Goal: Task Accomplishment & Management: Manage account settings

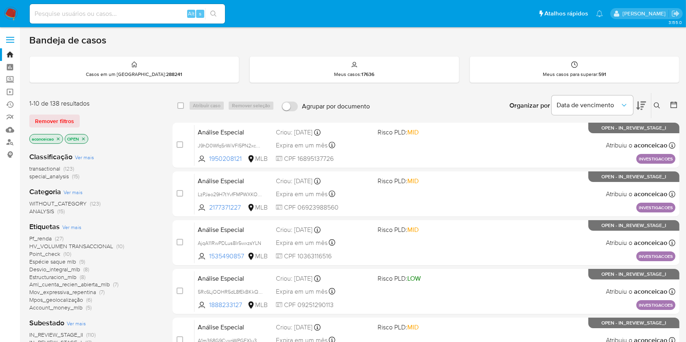
click at [60, 138] on icon "close-filter" at bounding box center [58, 139] width 5 height 5
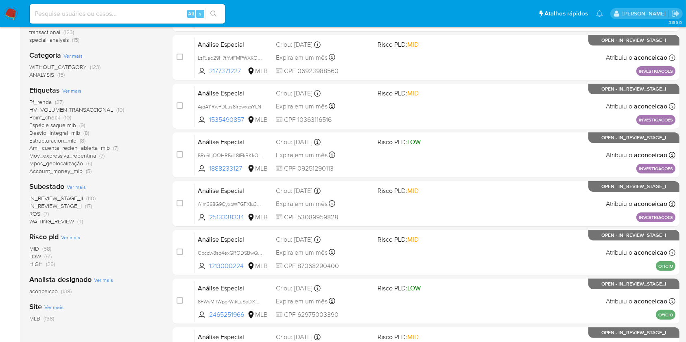
scroll to position [163, 0]
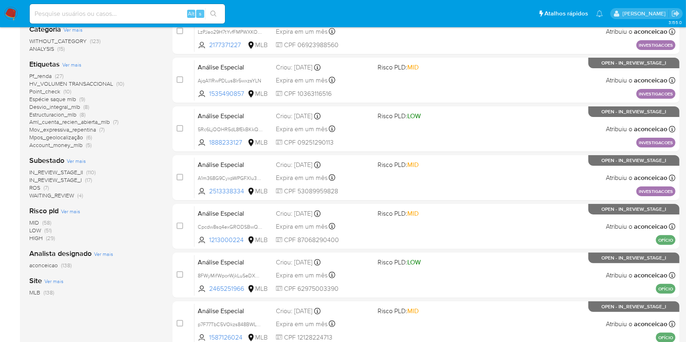
click at [42, 189] on span "ROS (7)" at bounding box center [39, 188] width 20 height 8
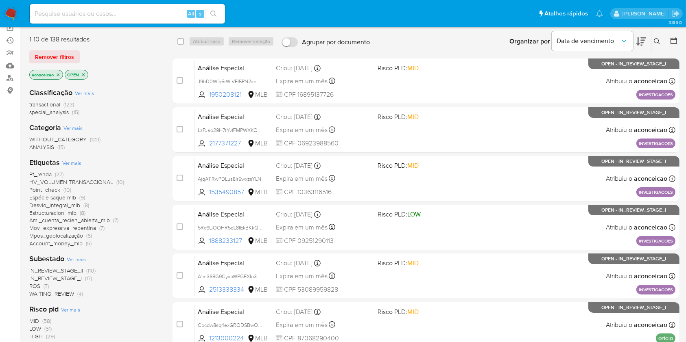
scroll to position [163, 0]
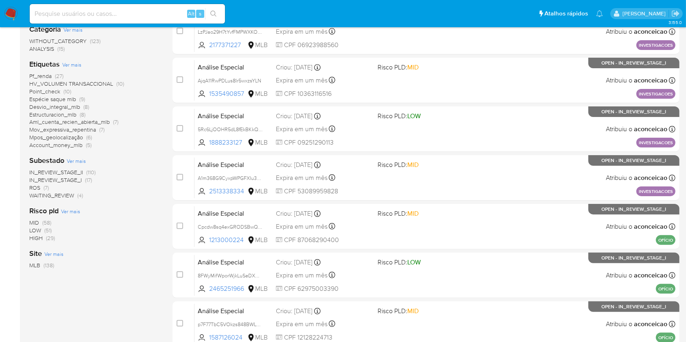
click at [42, 184] on div "IN_REVIEW_STAGE_II (110) IN_REVIEW_STAGE_I (17) ROS (7) WAITING_REVIEW (4)" at bounding box center [94, 184] width 130 height 31
click at [43, 186] on span "ROS (7)" at bounding box center [39, 188] width 20 height 8
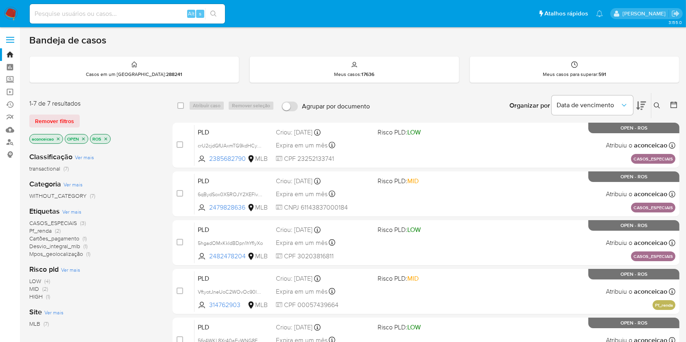
click at [61, 137] on icon "close-filter" at bounding box center [58, 139] width 5 height 5
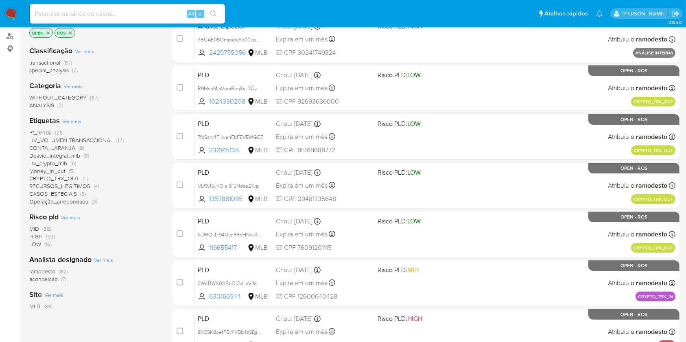
scroll to position [108, 0]
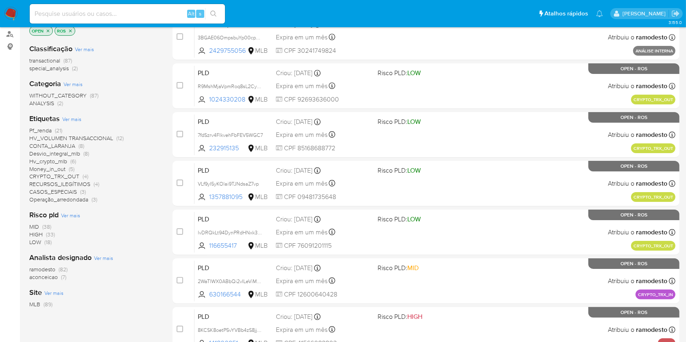
click at [56, 267] on span "ramodesto (82)" at bounding box center [48, 270] width 38 height 8
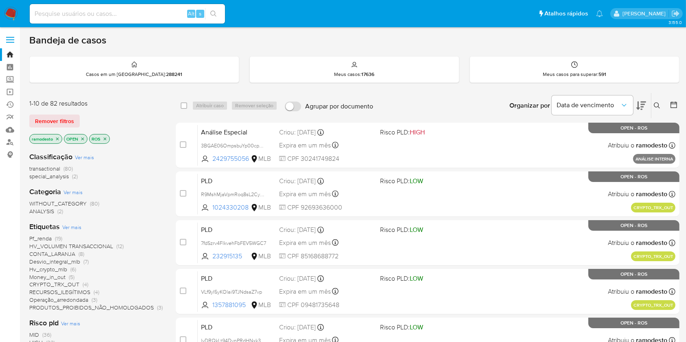
click at [186, 103] on div "select-all-cases-checkbox" at bounding box center [186, 106] width 10 height 10
click at [182, 105] on input "checkbox" at bounding box center [184, 105] width 7 height 7
checkbox input "true"
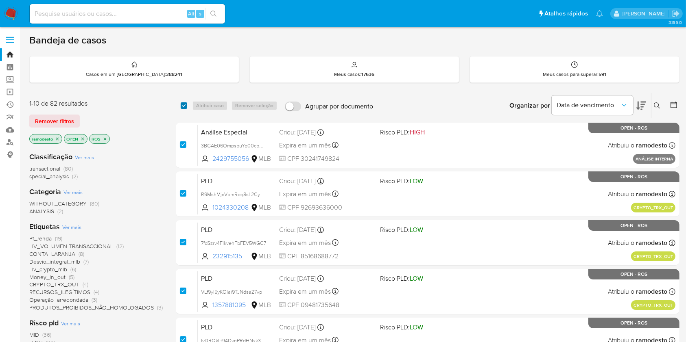
checkbox input "true"
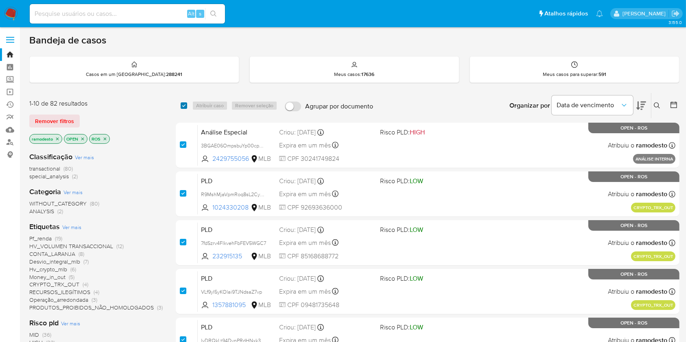
checkbox input "true"
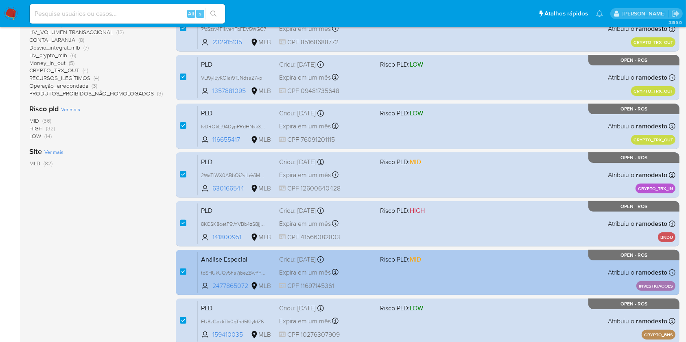
scroll to position [299, 0]
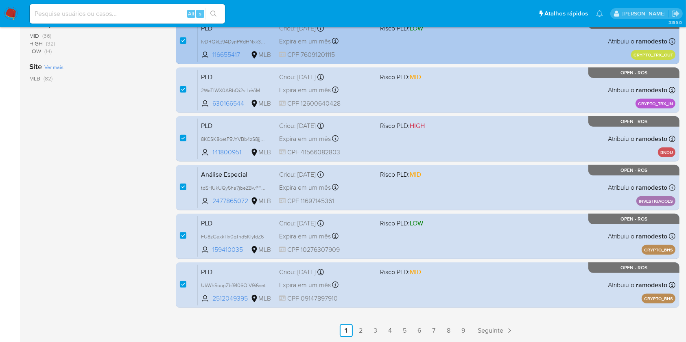
click at [361, 332] on link "2" at bounding box center [360, 331] width 13 height 13
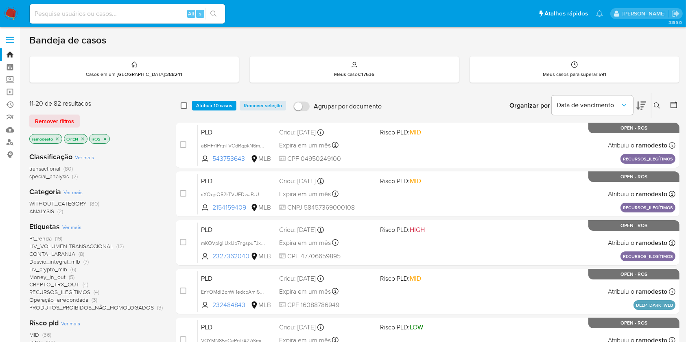
click at [185, 104] on input "checkbox" at bounding box center [184, 105] width 7 height 7
checkbox input "true"
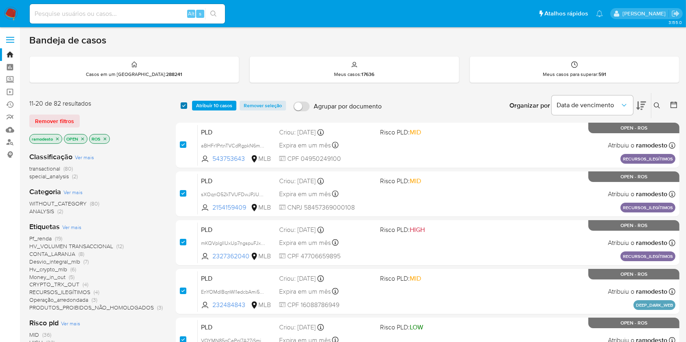
checkbox input "true"
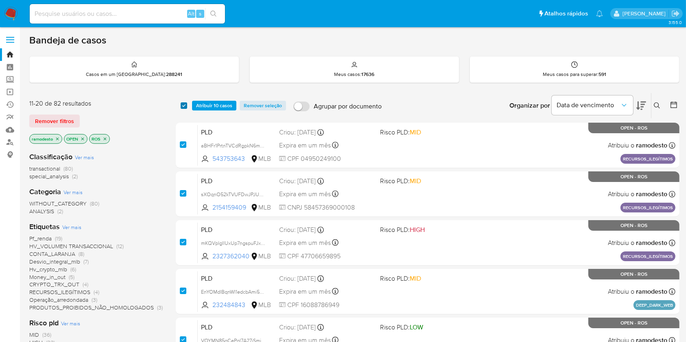
checkbox input "true"
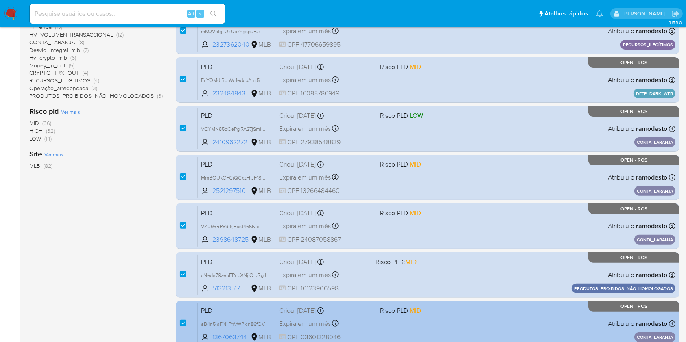
scroll to position [299, 0]
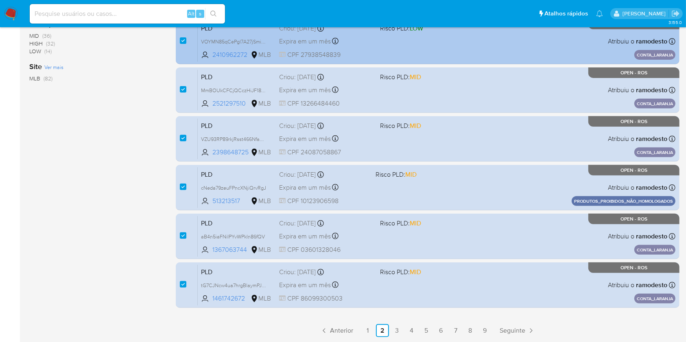
drag, startPoint x: 398, startPoint y: 329, endPoint x: 394, endPoint y: 324, distance: 7.2
click at [398, 329] on link "3" at bounding box center [396, 331] width 13 height 13
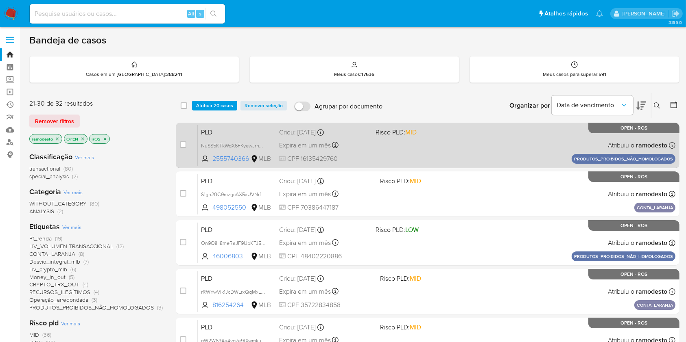
drag, startPoint x: 182, startPoint y: 104, endPoint x: 246, endPoint y: 151, distance: 80.0
click at [182, 106] on input "checkbox" at bounding box center [184, 105] width 7 height 7
checkbox input "true"
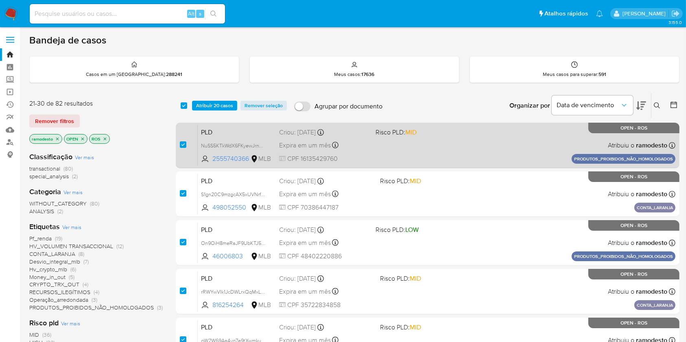
checkbox input "true"
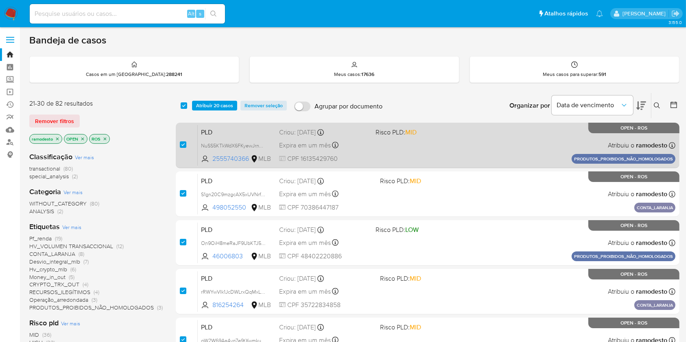
checkbox input "true"
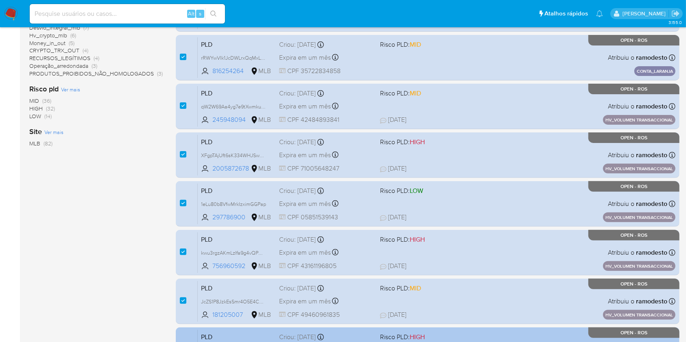
scroll to position [299, 0]
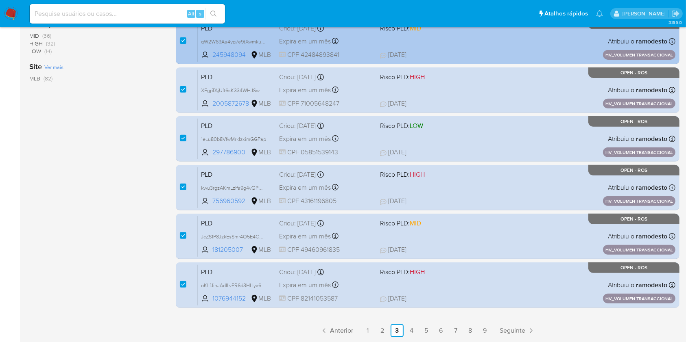
click at [415, 328] on link "4" at bounding box center [411, 331] width 13 height 13
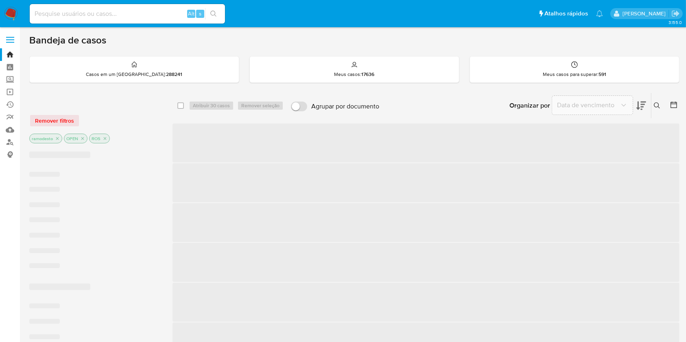
checkbox input "false"
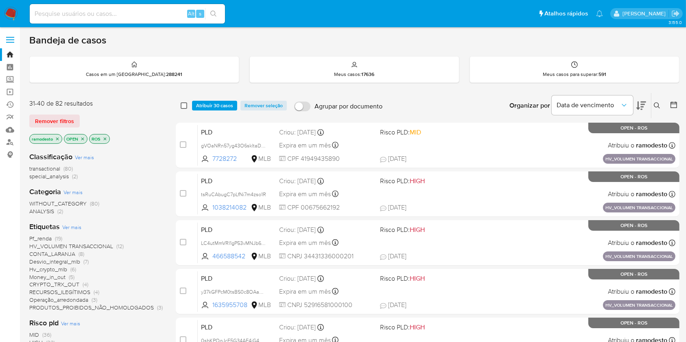
drag, startPoint x: 166, startPoint y: 109, endPoint x: 182, endPoint y: 106, distance: 16.5
click at [185, 106] on div "select-all-cases-checkbox" at bounding box center [186, 106] width 10 height 10
drag, startPoint x: 165, startPoint y: 109, endPoint x: 146, endPoint y: 131, distance: 29.2
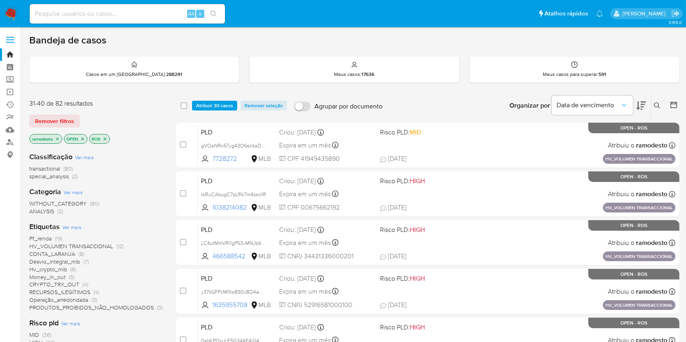
click at [218, 104] on span "Atribuir 30 casos" at bounding box center [214, 106] width 37 height 8
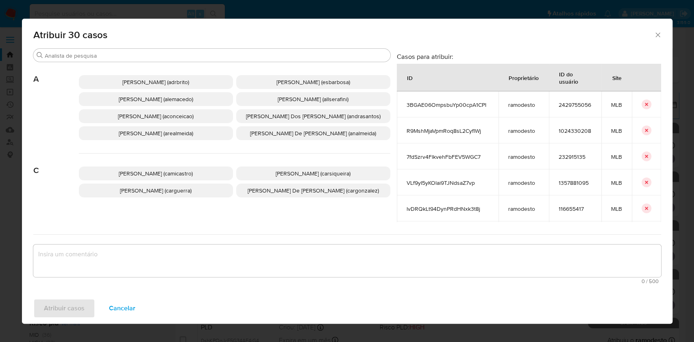
click at [191, 123] on p "Ana Cristina Da Conceicao (aconceicao)" at bounding box center [156, 116] width 154 height 14
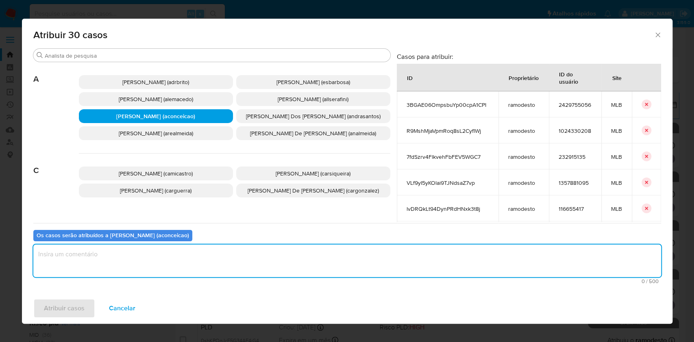
click at [214, 249] on textarea "assign-modal" at bounding box center [347, 261] width 628 height 33
type textarea "ok"
click at [83, 303] on span "Atribuir casos" at bounding box center [64, 309] width 41 height 18
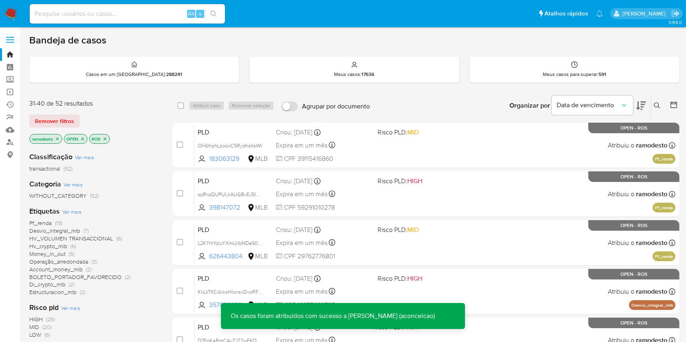
click at [57, 137] on icon "close-filter" at bounding box center [57, 139] width 5 height 5
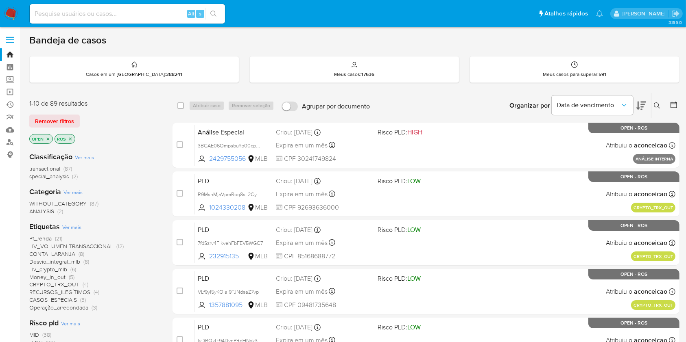
click at [185, 105] on div "select-all-cases-checkbox" at bounding box center [182, 106] width 10 height 10
drag, startPoint x: 182, startPoint y: 104, endPoint x: 194, endPoint y: 115, distance: 16.5
click at [182, 106] on input "checkbox" at bounding box center [180, 105] width 7 height 7
checkbox input "true"
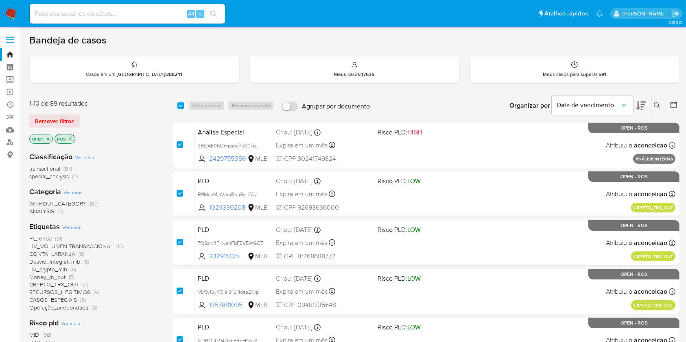
checkbox input "true"
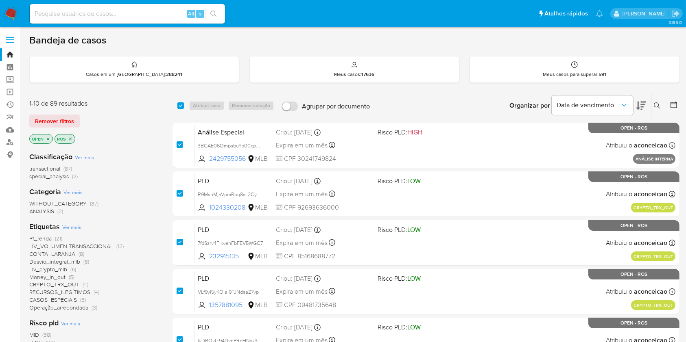
checkbox input "true"
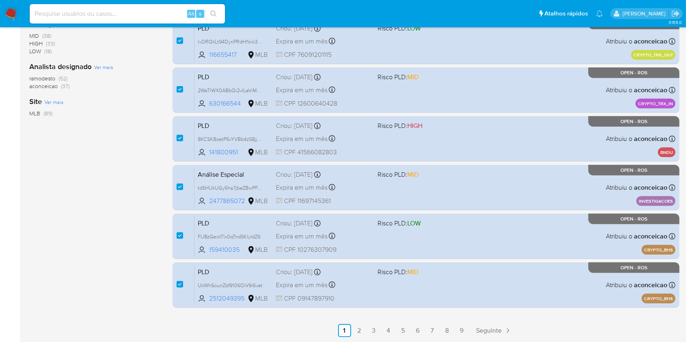
scroll to position [28, 0]
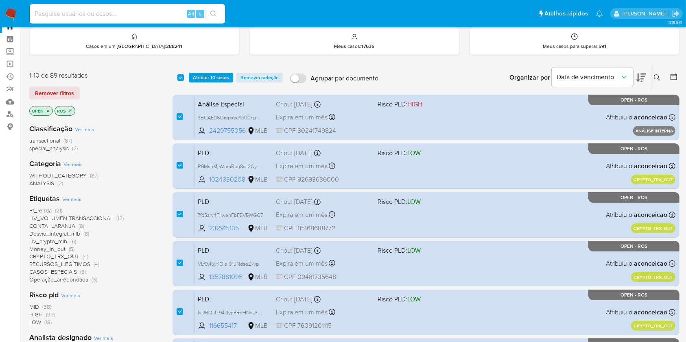
click at [181, 80] on input "checkbox" at bounding box center [180, 77] width 7 height 7
checkbox input "false"
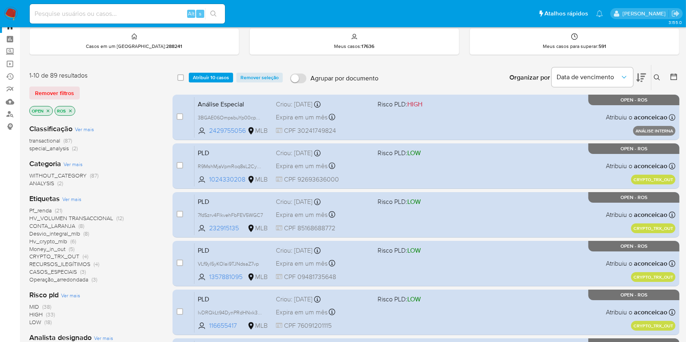
checkbox input "false"
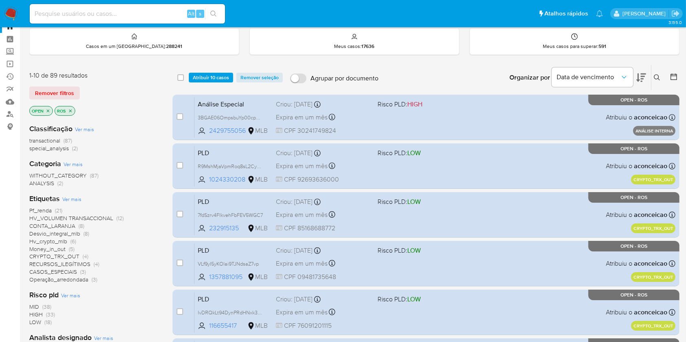
checkbox input "false"
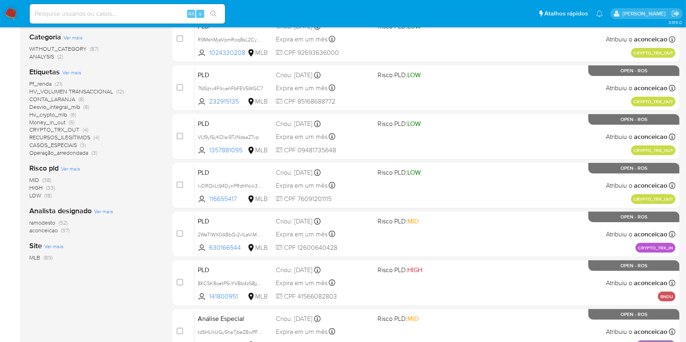
scroll to position [137, 0]
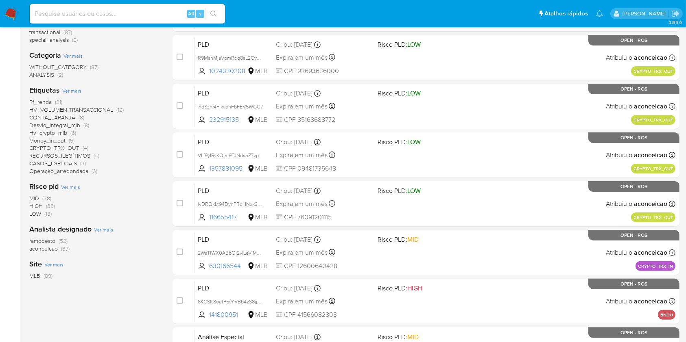
click at [57, 240] on span "ramodesto (52)" at bounding box center [48, 242] width 38 height 8
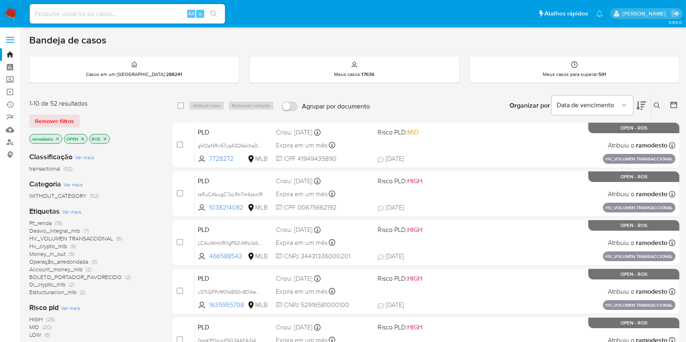
click at [58, 140] on icon "close-filter" at bounding box center [57, 139] width 5 height 5
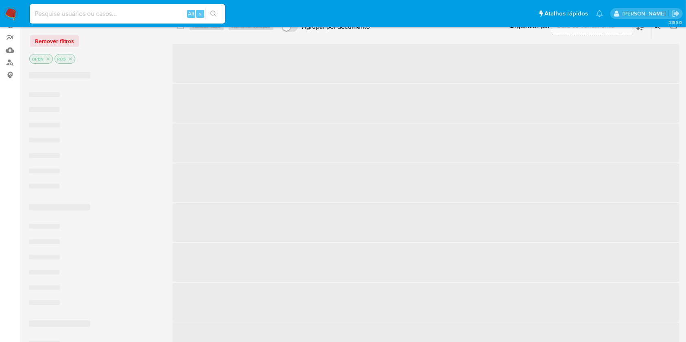
scroll to position [217, 0]
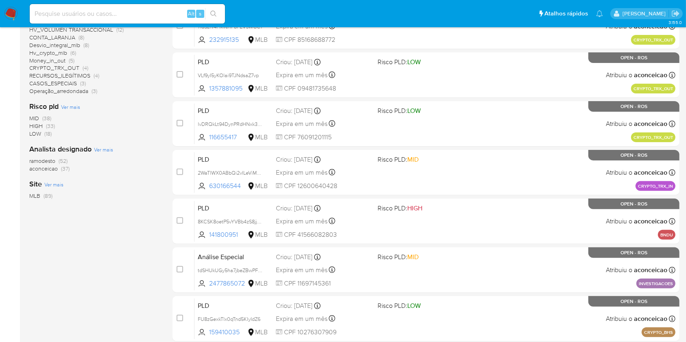
click at [56, 158] on span "ramodesto (52)" at bounding box center [48, 161] width 38 height 8
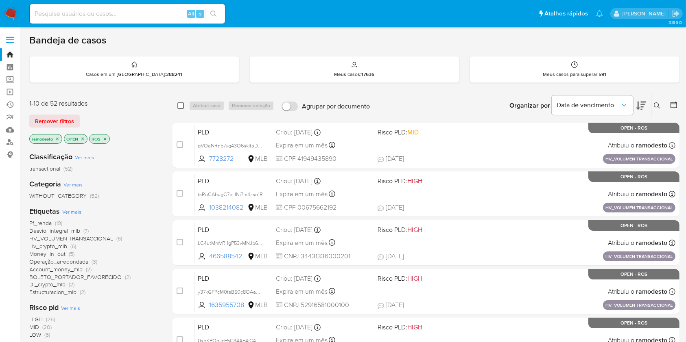
click at [180, 105] on input "checkbox" at bounding box center [180, 105] width 7 height 7
checkbox input "true"
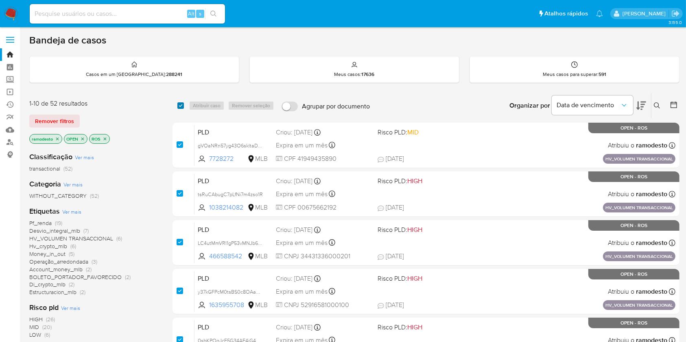
checkbox input "true"
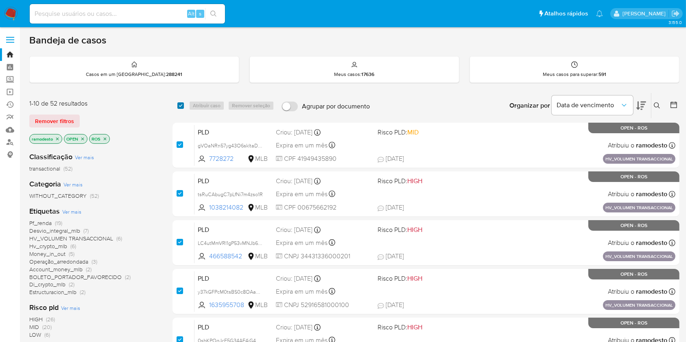
checkbox input "true"
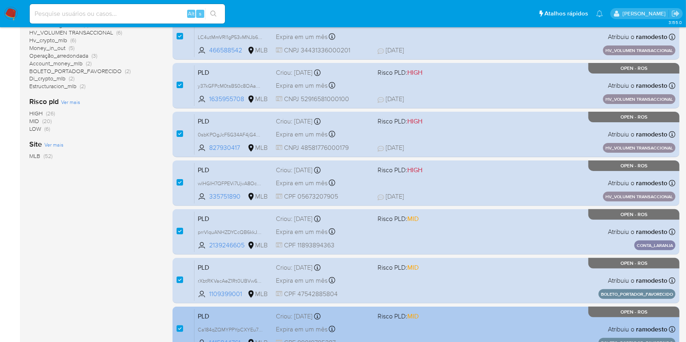
scroll to position [299, 0]
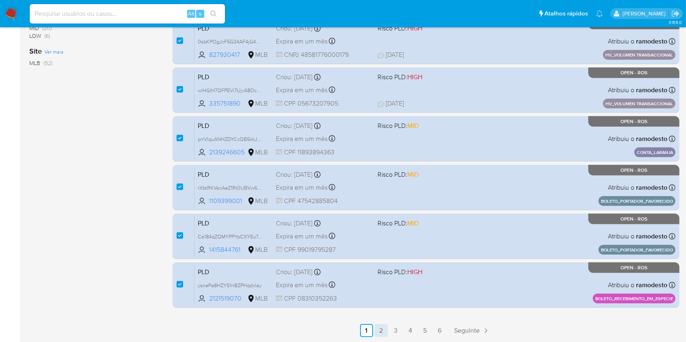
click at [381, 329] on link "2" at bounding box center [381, 331] width 13 height 13
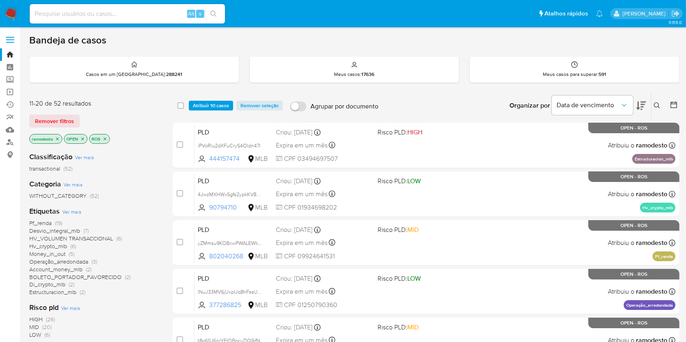
click at [182, 105] on input "checkbox" at bounding box center [180, 105] width 7 height 7
checkbox input "true"
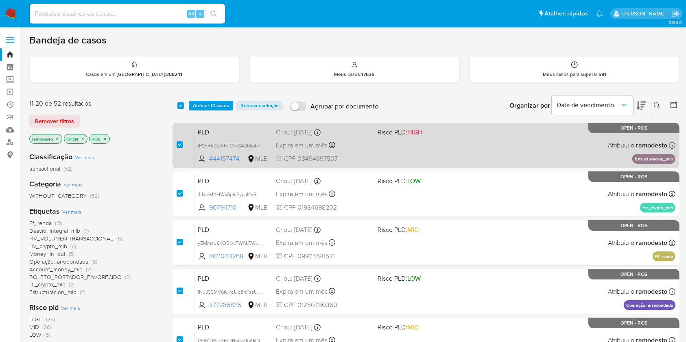
checkbox input "true"
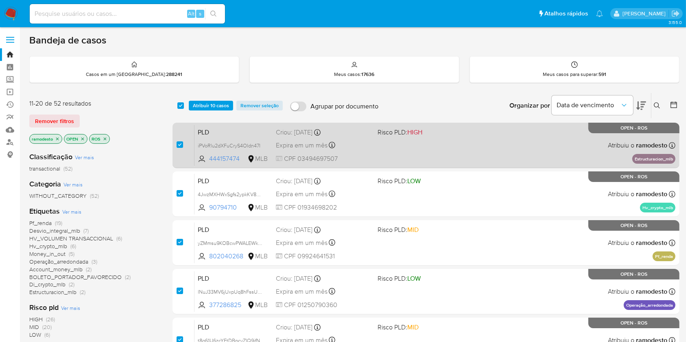
checkbox input "true"
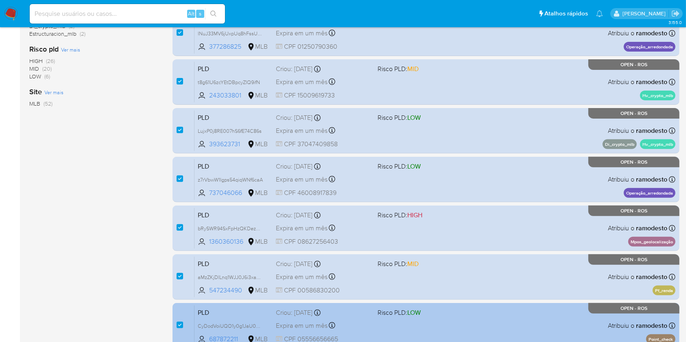
scroll to position [299, 0]
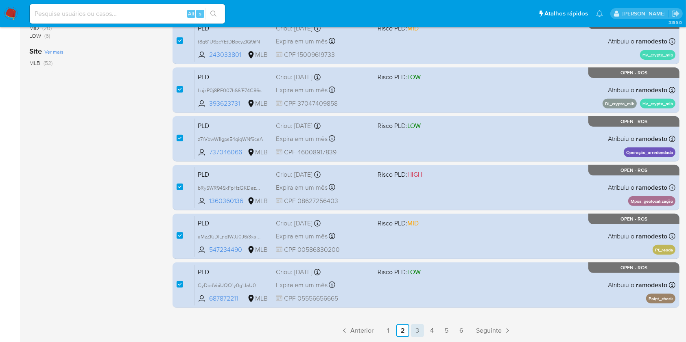
click at [414, 331] on link "3" at bounding box center [417, 331] width 13 height 13
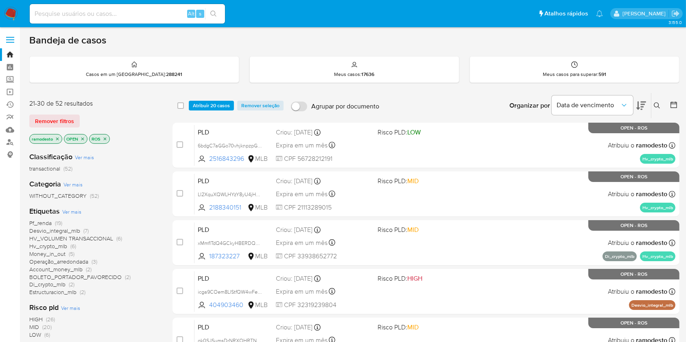
click at [179, 106] on input "checkbox" at bounding box center [180, 105] width 7 height 7
checkbox input "true"
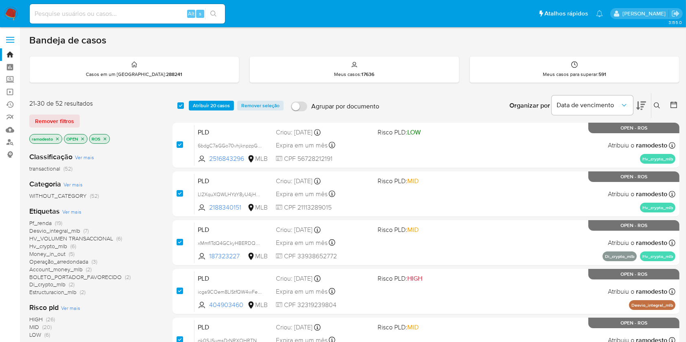
checkbox input "true"
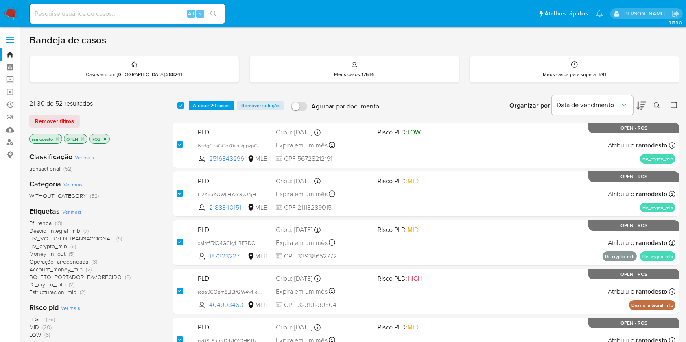
checkbox input "true"
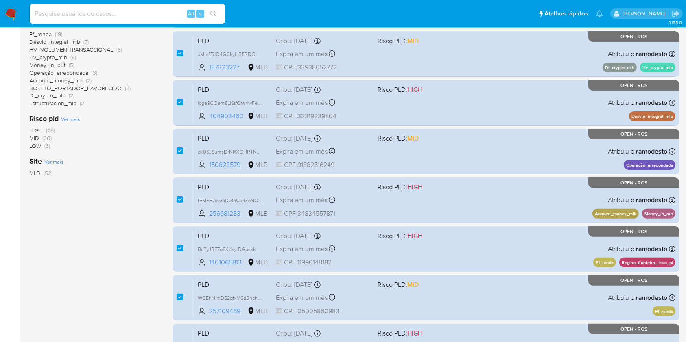
scroll to position [299, 0]
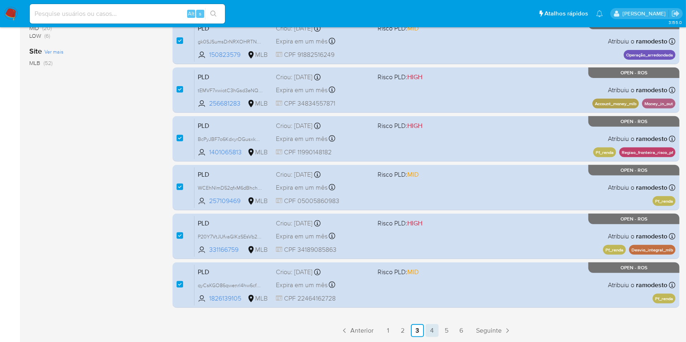
click at [433, 330] on link "4" at bounding box center [431, 331] width 13 height 13
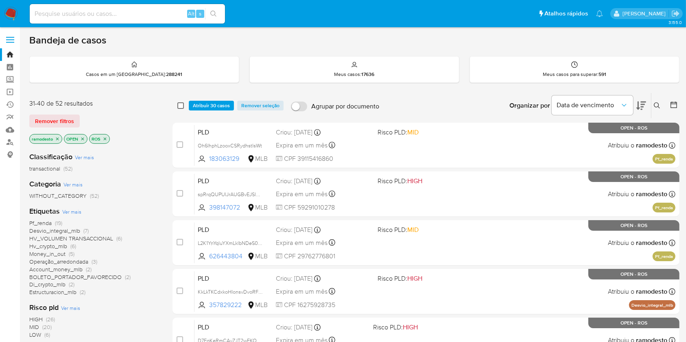
click at [181, 106] on input "checkbox" at bounding box center [180, 105] width 7 height 7
checkbox input "true"
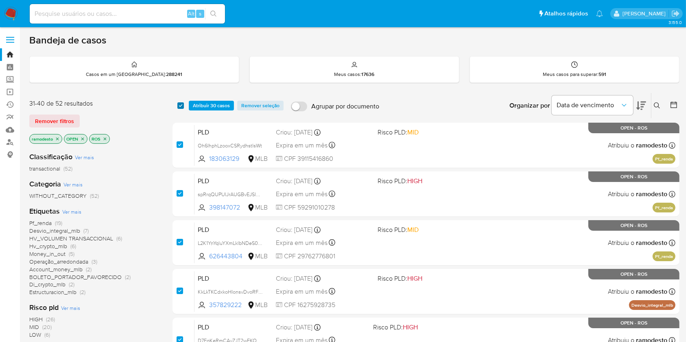
checkbox input "true"
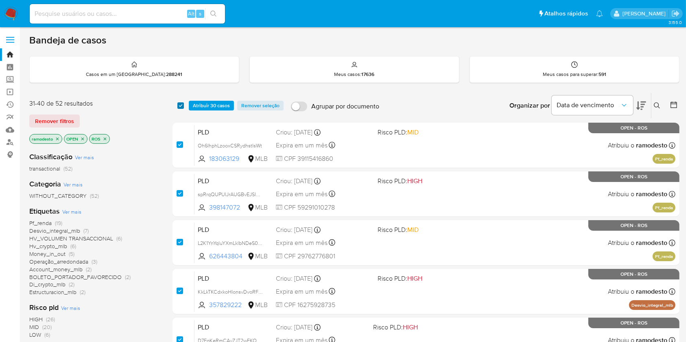
checkbox input "true"
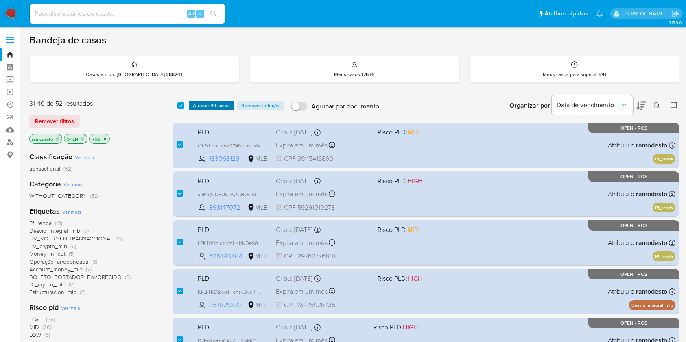
click at [194, 106] on span "Atribuir 40 casos" at bounding box center [211, 106] width 37 height 8
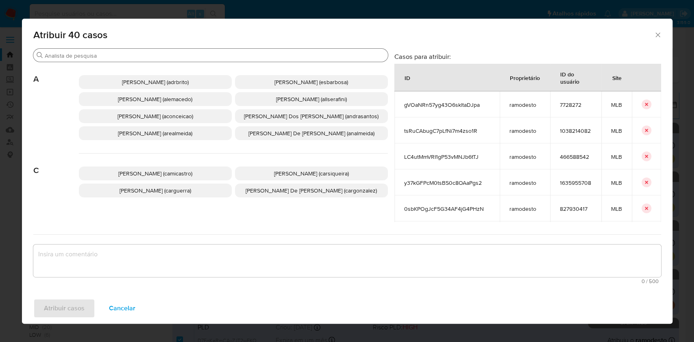
click at [192, 55] on input "Procurar" at bounding box center [215, 55] width 340 height 7
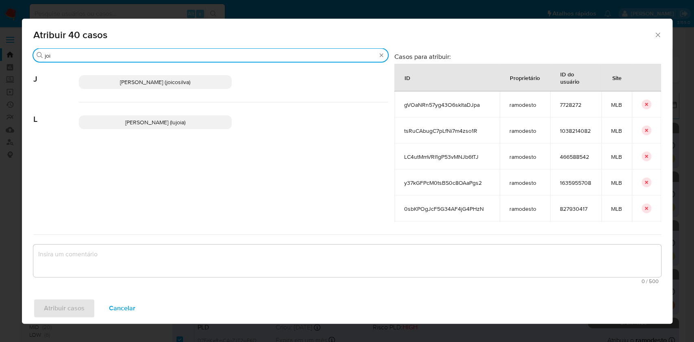
type input "joi"
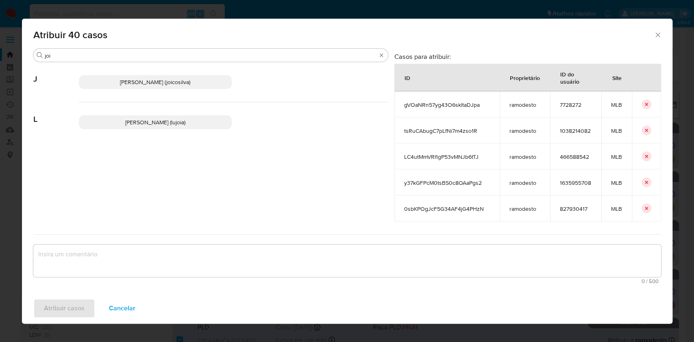
click at [190, 81] on span "Joice Oliveira Da Silva De Almeida (joicosilva)" at bounding box center [155, 82] width 70 height 8
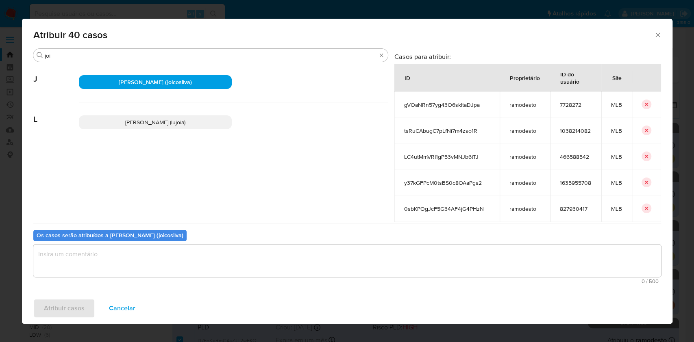
click at [221, 269] on textarea "assign-modal" at bounding box center [347, 261] width 628 height 33
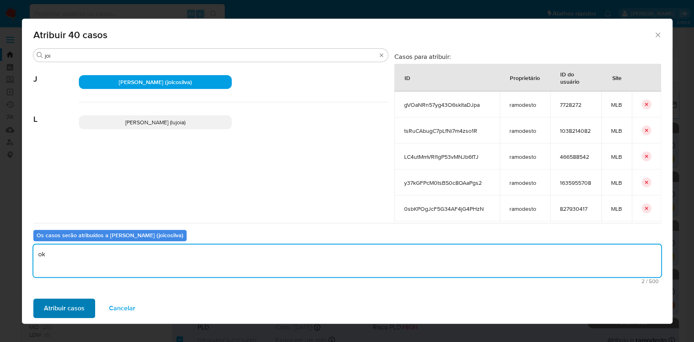
type textarea "ok"
click at [59, 307] on span "Atribuir casos" at bounding box center [64, 309] width 41 height 18
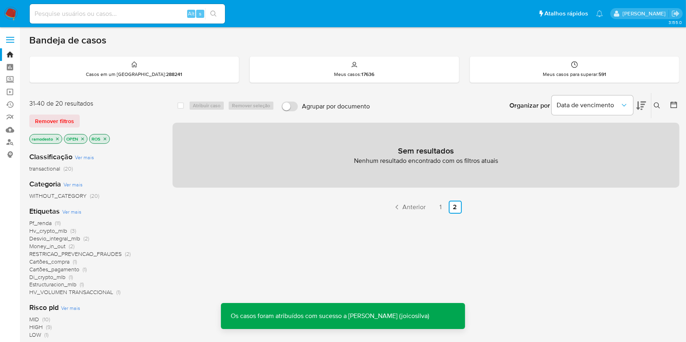
click at [59, 139] on icon "close-filter" at bounding box center [57, 139] width 5 height 5
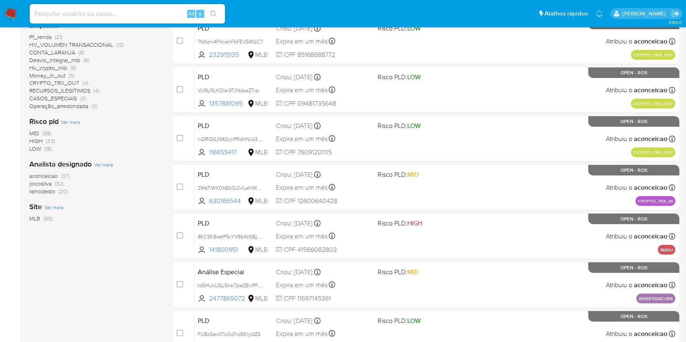
scroll to position [217, 0]
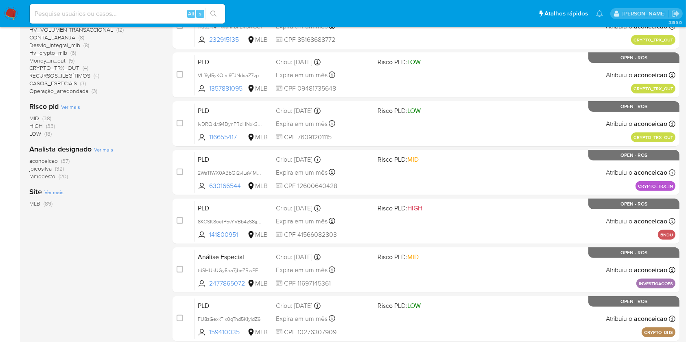
click at [58, 176] on span "ramodesto (20)" at bounding box center [48, 177] width 39 height 8
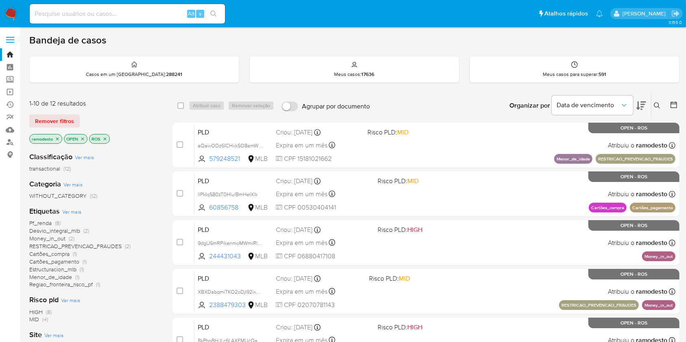
click at [182, 111] on div "select-all-cases-checkbox Atribuir caso Remover seleção Agrupar por documento O…" at bounding box center [425, 105] width 507 height 25
click at [182, 109] on div "select-all-cases-checkbox" at bounding box center [182, 106] width 10 height 10
click at [181, 107] on input "checkbox" at bounding box center [180, 105] width 7 height 7
checkbox input "true"
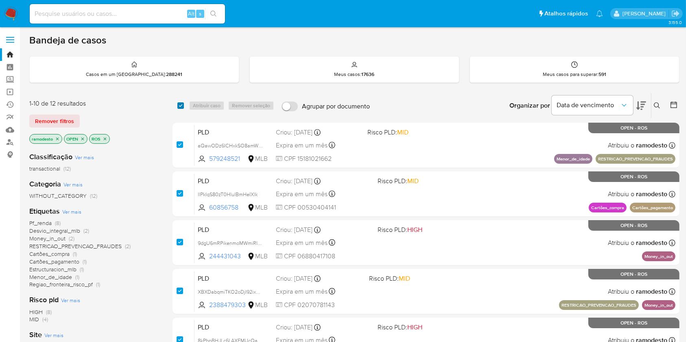
checkbox input "true"
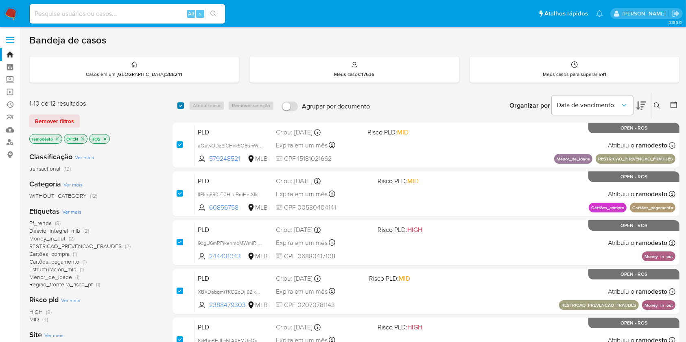
checkbox input "true"
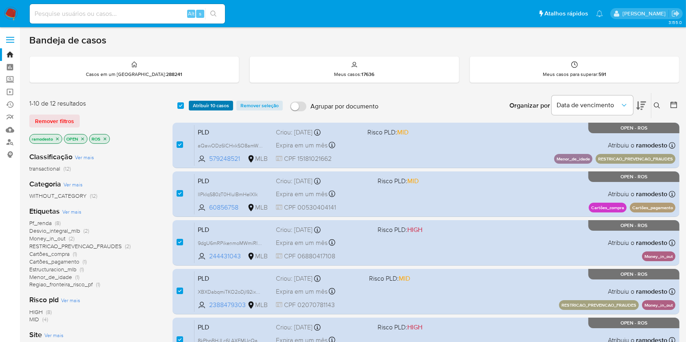
click at [217, 108] on span "Atribuir 10 casos" at bounding box center [211, 106] width 36 height 8
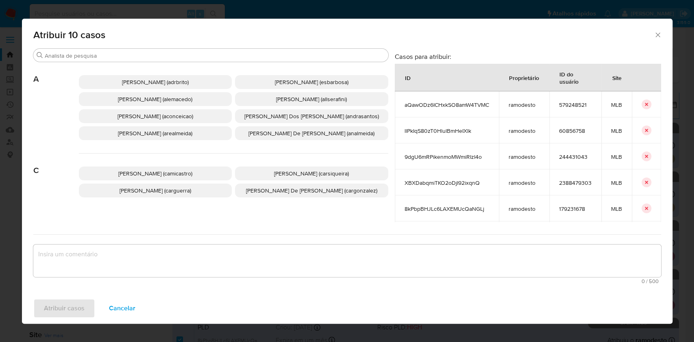
click at [193, 119] on span "Ana Cristina Da Conceicao (aconceicao)" at bounding box center [156, 116] width 76 height 8
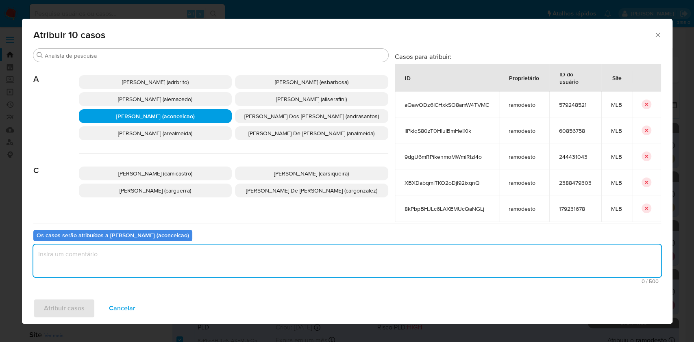
click at [218, 249] on textarea "assign-modal" at bounding box center [347, 261] width 628 height 33
type textarea "ok"
click at [84, 305] on button "Atribuir casos" at bounding box center [64, 309] width 62 height 20
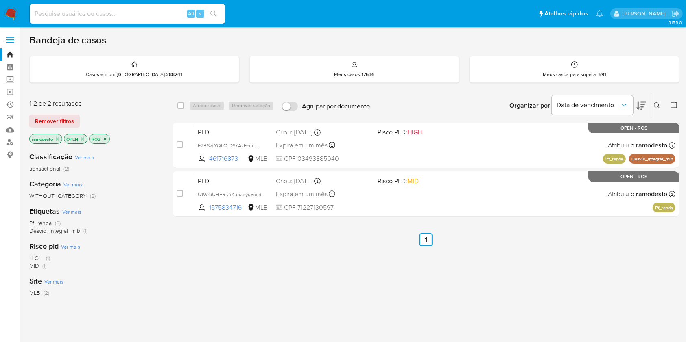
click at [57, 138] on icon "close-filter" at bounding box center [57, 139] width 5 height 5
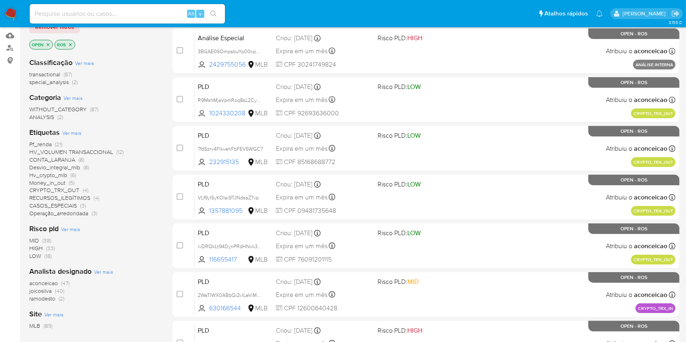
scroll to position [108, 0]
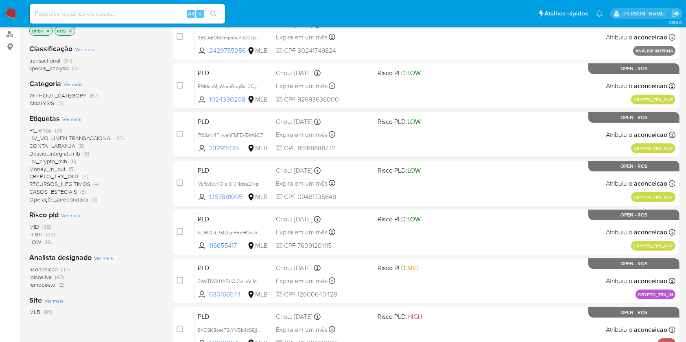
click at [61, 284] on span "(2)" at bounding box center [62, 285] width 6 height 8
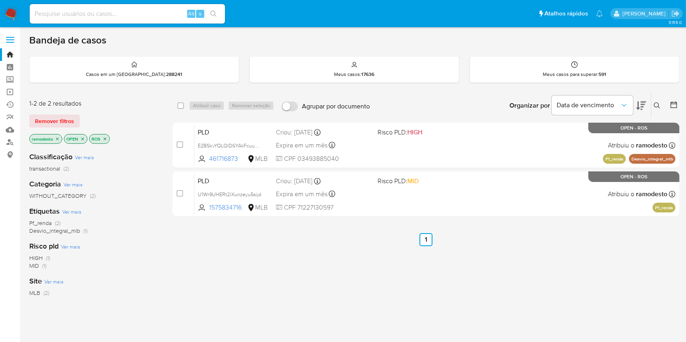
click at [174, 107] on div "select-all-cases-checkbox Atribuir caso Remover seleção Agrupar por documento O…" at bounding box center [425, 105] width 507 height 25
click at [178, 107] on input "checkbox" at bounding box center [180, 105] width 7 height 7
checkbox input "true"
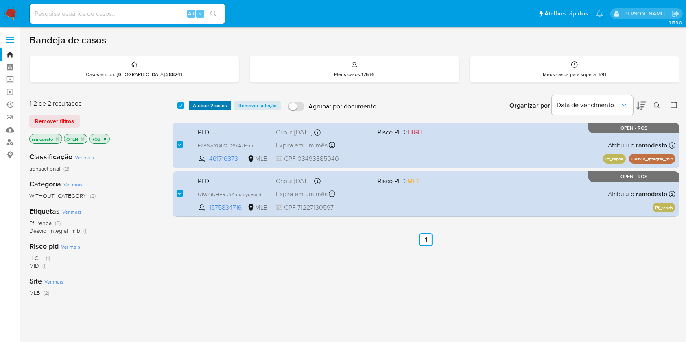
click at [212, 109] on span "Atribuir 2 casos" at bounding box center [210, 106] width 34 height 8
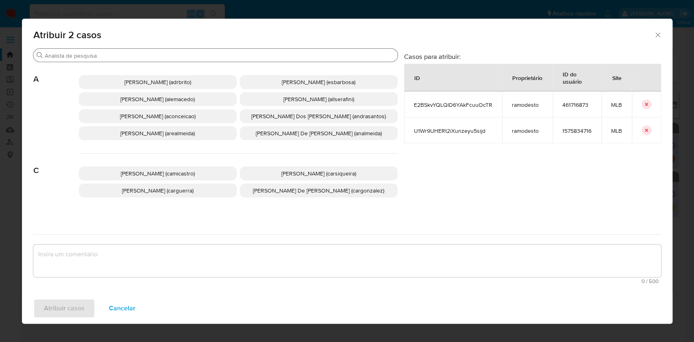
click at [162, 57] on input "Procurar" at bounding box center [220, 55] width 350 height 7
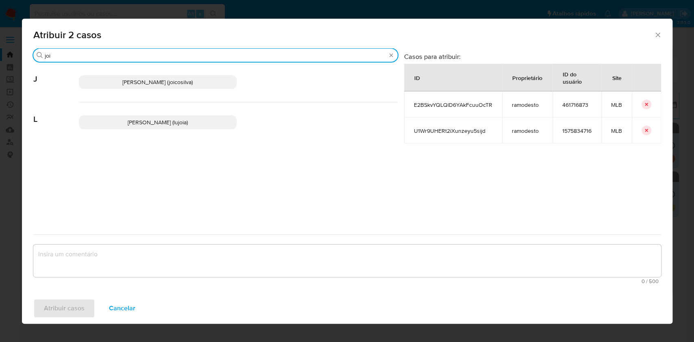
type input "joi"
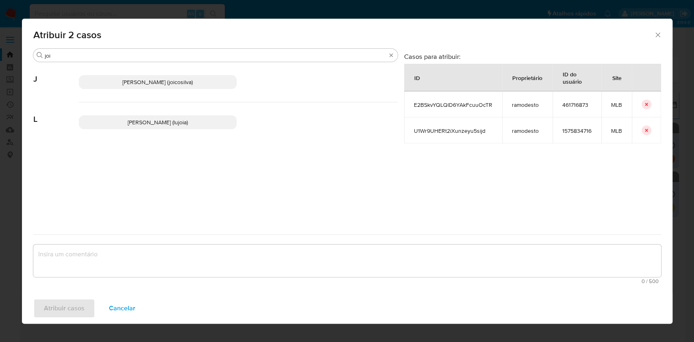
click at [169, 79] on span "Joice Oliveira Da Silva De Almeida (joicosilva)" at bounding box center [157, 82] width 70 height 8
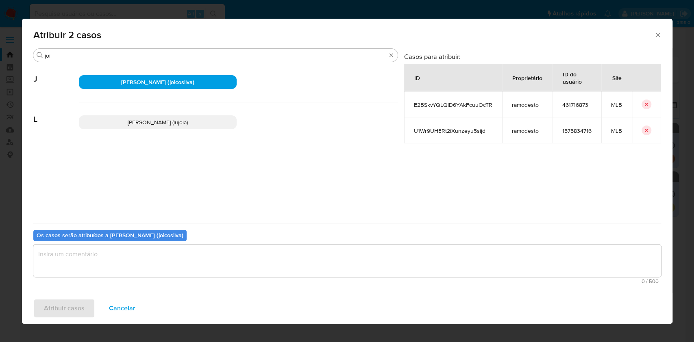
click at [224, 257] on textarea "assign-modal" at bounding box center [347, 261] width 628 height 33
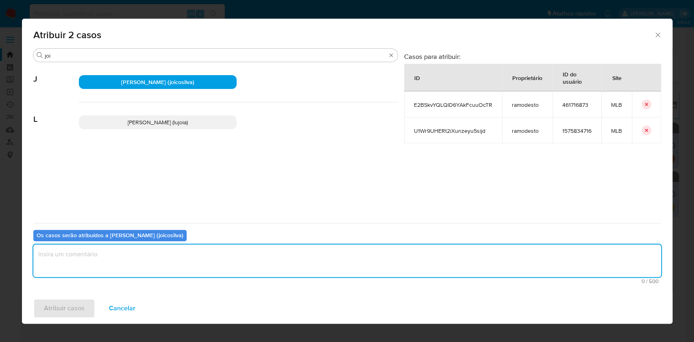
type textarea "p"
type textarea "ok"
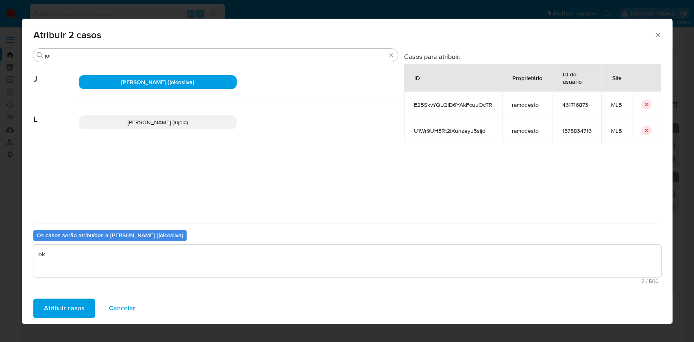
click at [71, 310] on span "Atribuir casos" at bounding box center [64, 309] width 41 height 18
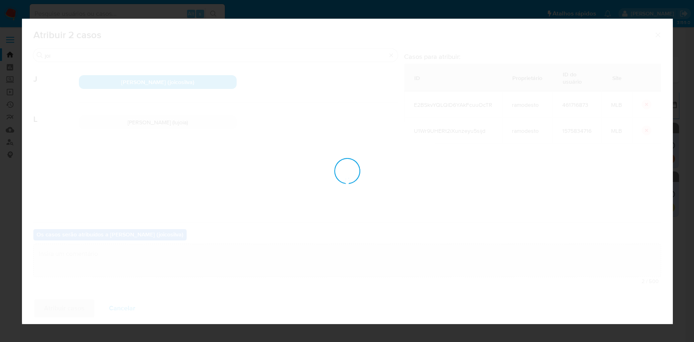
checkbox input "false"
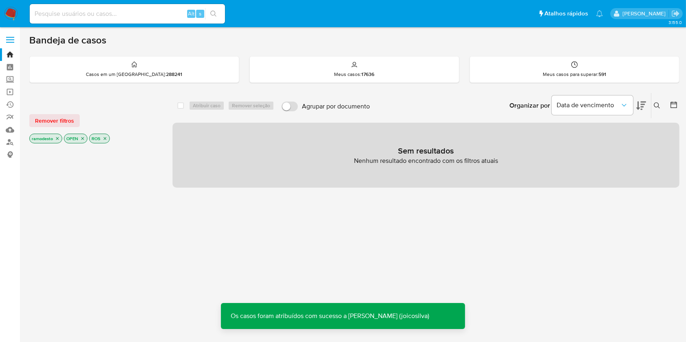
click at [60, 136] on icon "close-filter" at bounding box center [57, 138] width 5 height 5
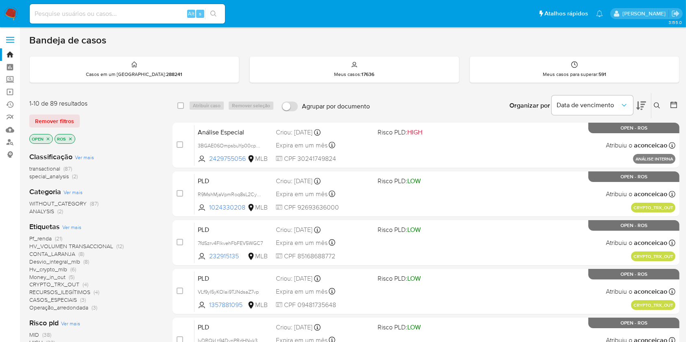
scroll to position [163, 0]
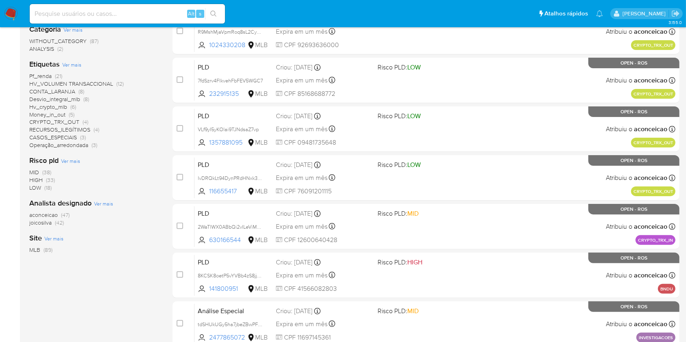
click at [61, 215] on span "(47)" at bounding box center [65, 215] width 9 height 8
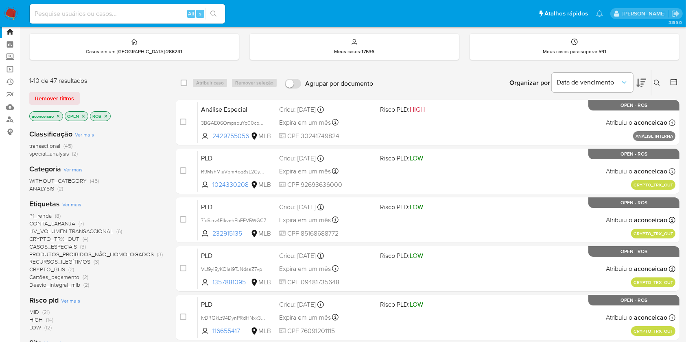
scroll to position [299, 0]
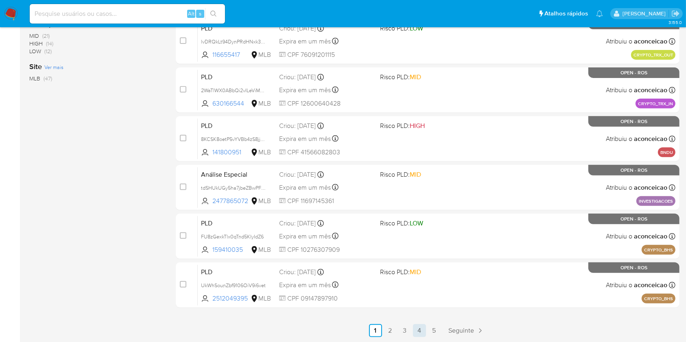
click at [423, 327] on link "4" at bounding box center [419, 331] width 13 height 13
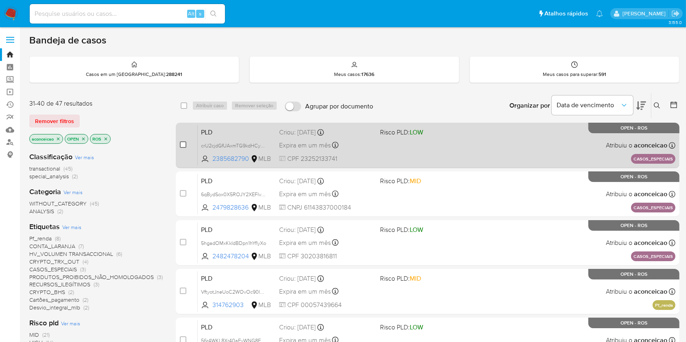
drag, startPoint x: 181, startPoint y: 144, endPoint x: 176, endPoint y: 168, distance: 24.7
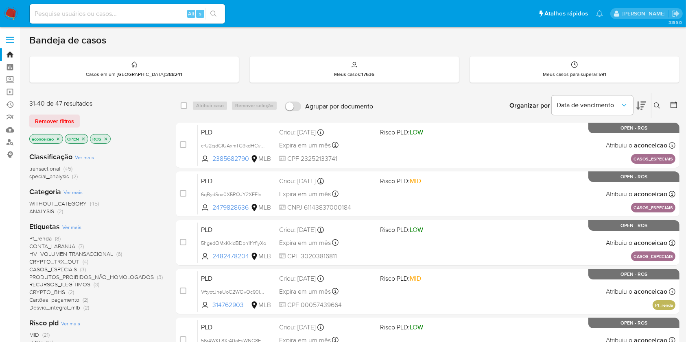
click at [181, 146] on input "checkbox" at bounding box center [183, 145] width 7 height 7
checkbox input "true"
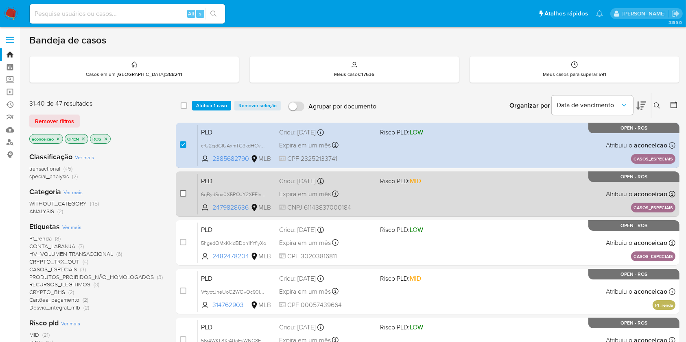
click at [180, 194] on input "checkbox" at bounding box center [183, 193] width 7 height 7
checkbox input "true"
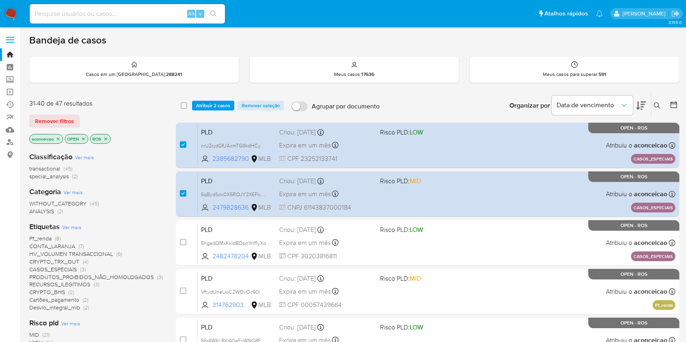
click at [219, 99] on div "select-all-cases-checkbox Atribuir 2 casos Remover seleção Agrupar por document…" at bounding box center [428, 105] width 504 height 25
click at [221, 111] on div "select-all-cases-checkbox Atribuir 2 casos Remover seleção Agrupar por document…" at bounding box center [428, 105] width 504 height 25
click at [223, 106] on span "Atribuir 2 casos" at bounding box center [213, 106] width 34 height 8
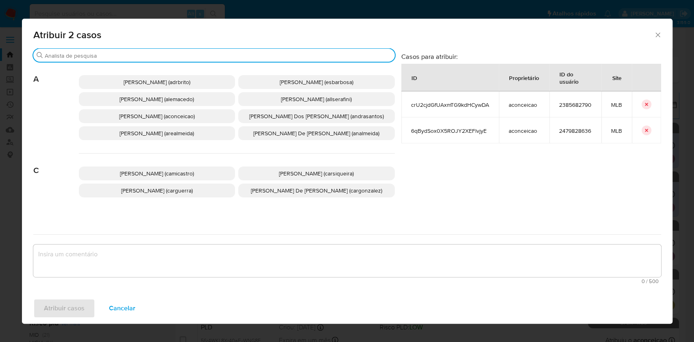
click at [157, 57] on input "Procurar" at bounding box center [218, 55] width 347 height 7
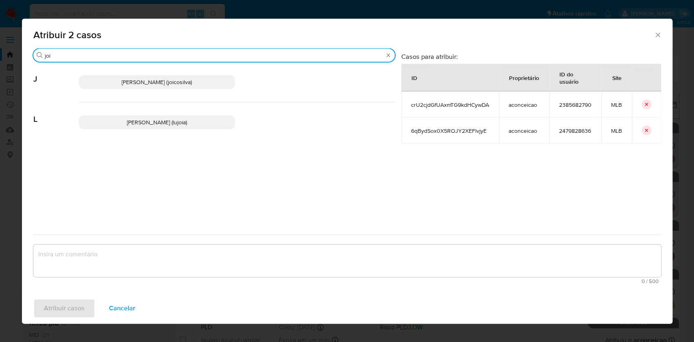
type input "joi"
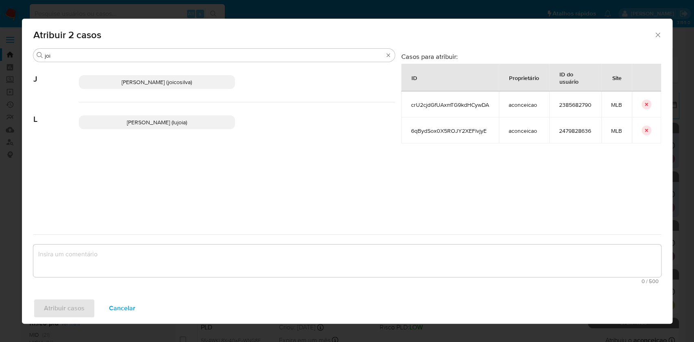
click at [163, 79] on span "Joice Oliveira Da Silva De Almeida (joicosilva)" at bounding box center [157, 82] width 70 height 8
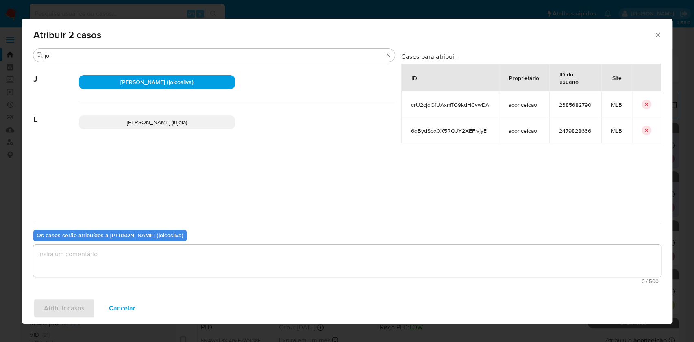
click at [228, 271] on textarea "assign-modal" at bounding box center [347, 261] width 628 height 33
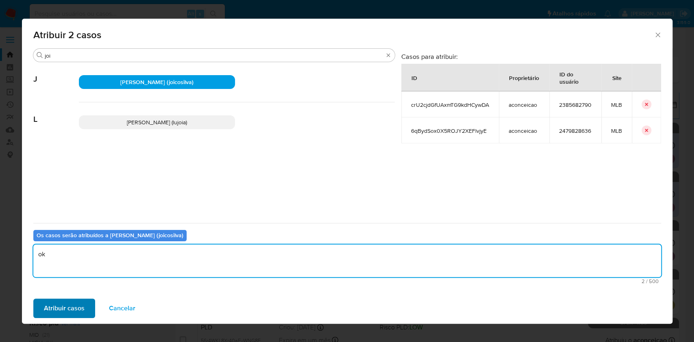
type textarea "ok"
click at [63, 303] on span "Atribuir casos" at bounding box center [64, 309] width 41 height 18
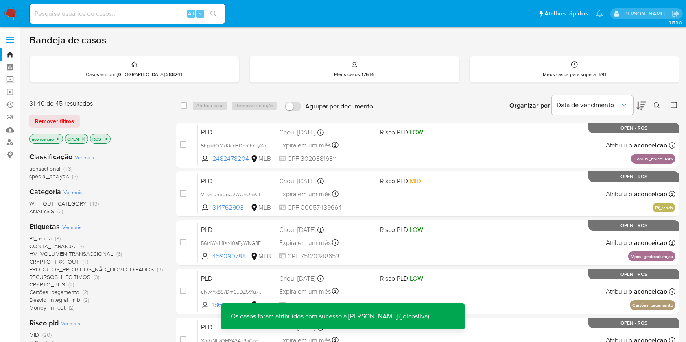
click at [55, 137] on p "aconceicao" at bounding box center [46, 139] width 33 height 9
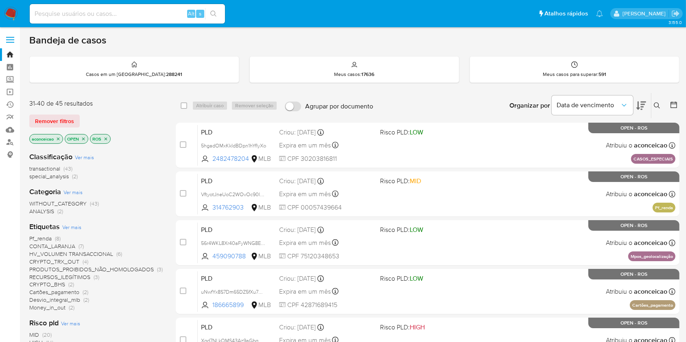
drag, startPoint x: 60, startPoint y: 136, endPoint x: 61, endPoint y: 140, distance: 4.1
click at [60, 138] on icon "close-filter" at bounding box center [58, 139] width 5 height 5
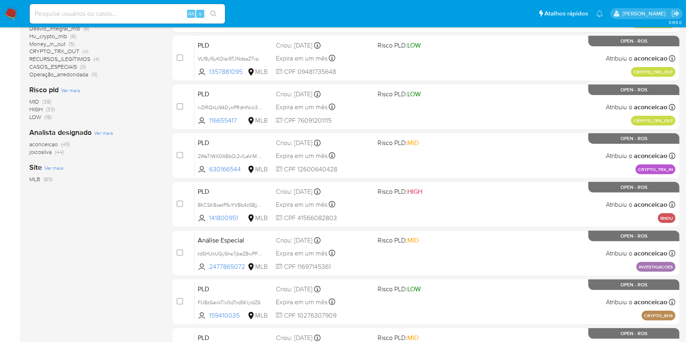
scroll to position [217, 0]
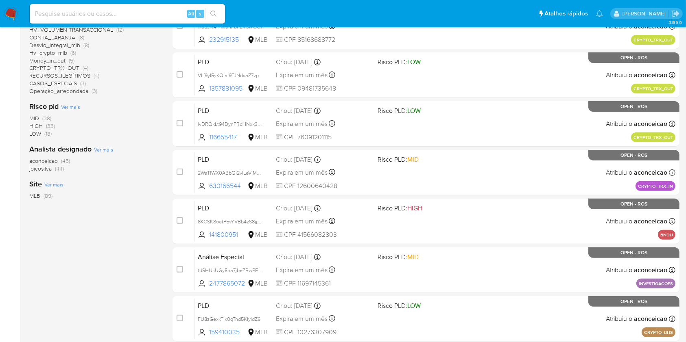
click at [61, 158] on span "aconceicao (45)" at bounding box center [49, 161] width 41 height 8
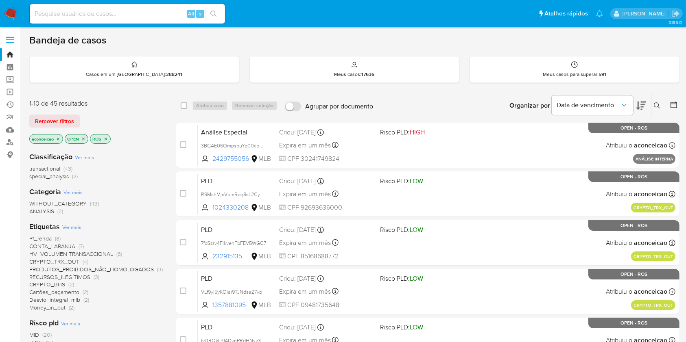
click at [59, 138] on icon "close-filter" at bounding box center [58, 138] width 3 height 3
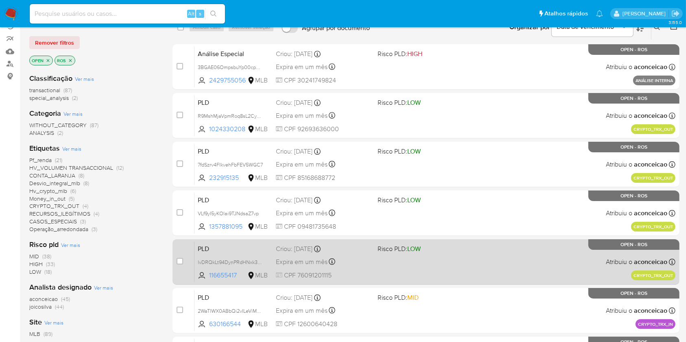
scroll to position [163, 0]
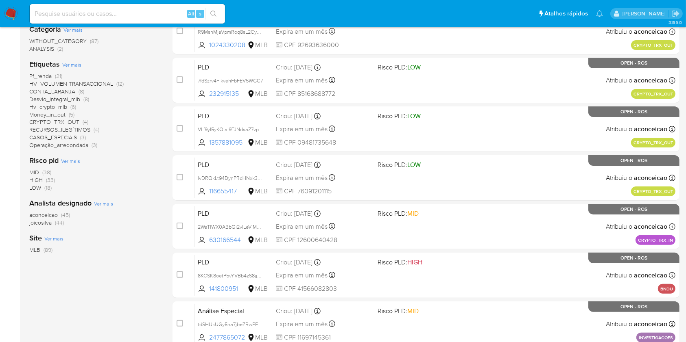
click at [64, 215] on span "(45)" at bounding box center [65, 215] width 9 height 8
